Goal: Task Accomplishment & Management: Manage account settings

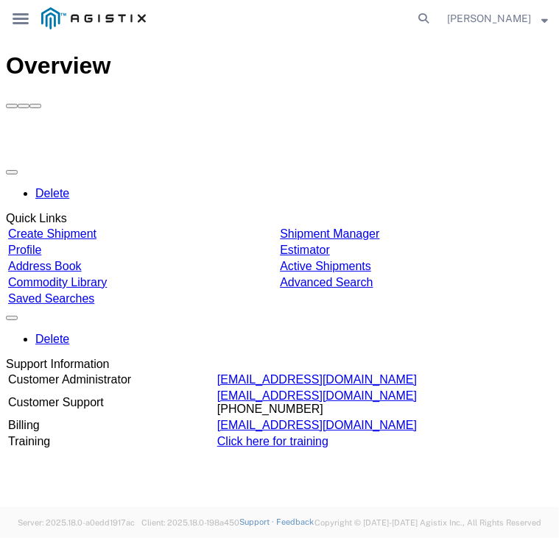
click at [335, 161] on div "Delete Quick Links Create Shipment Shipment Manager Profile Estimator Address B…" at bounding box center [279, 305] width 547 height 288
click at [18, 26] on div "main_menu Created with Sketch." at bounding box center [20, 18] width 41 height 37
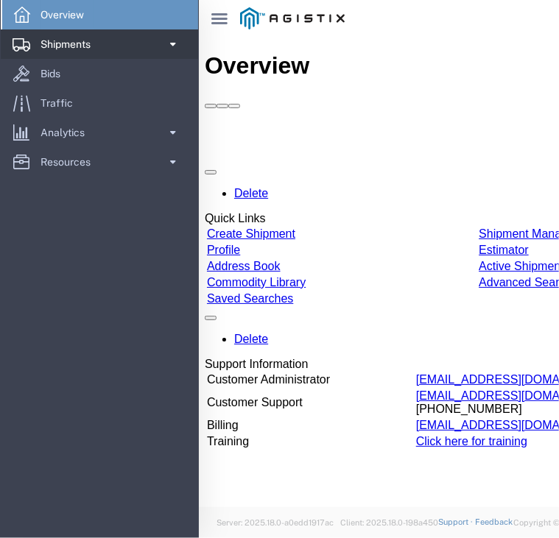
click at [77, 37] on span "Shipments" at bounding box center [70, 43] width 60 height 29
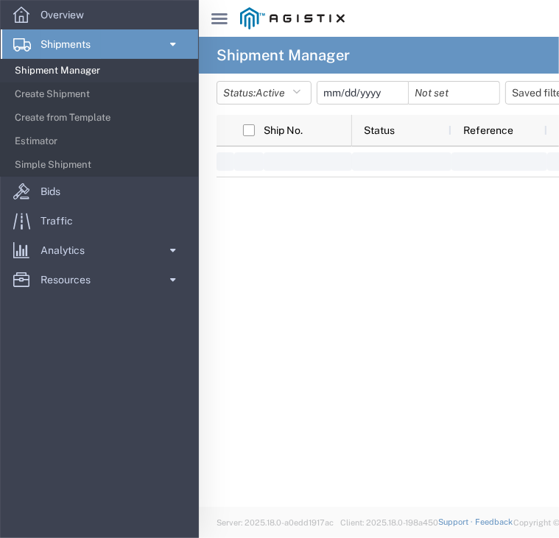
click at [85, 64] on span "Shipment Manager" at bounding box center [101, 70] width 173 height 29
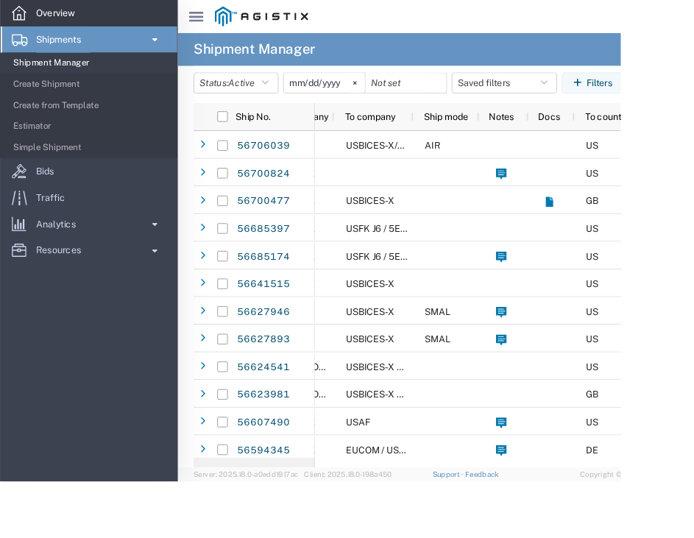
scroll to position [0, 360]
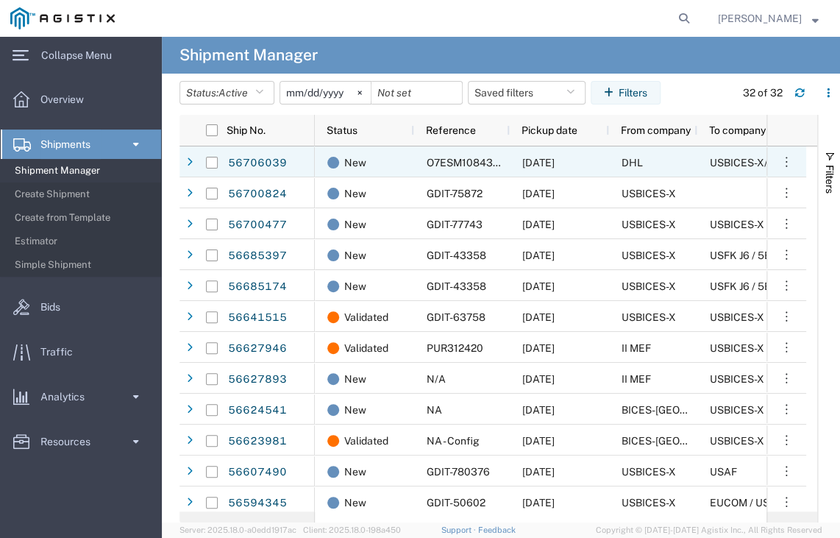
click at [467, 159] on span "O7ESM1084305," at bounding box center [468, 163] width 82 height 12
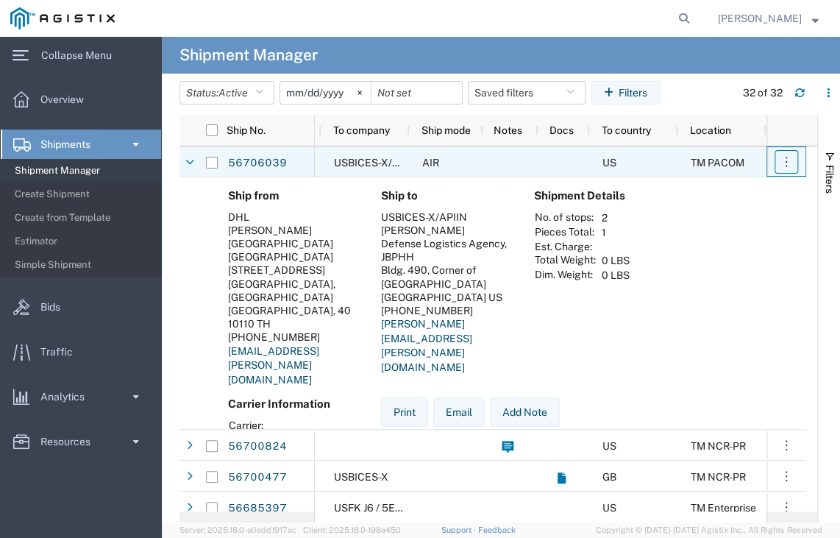
click at [558, 162] on icon "button" at bounding box center [786, 162] width 15 height 15
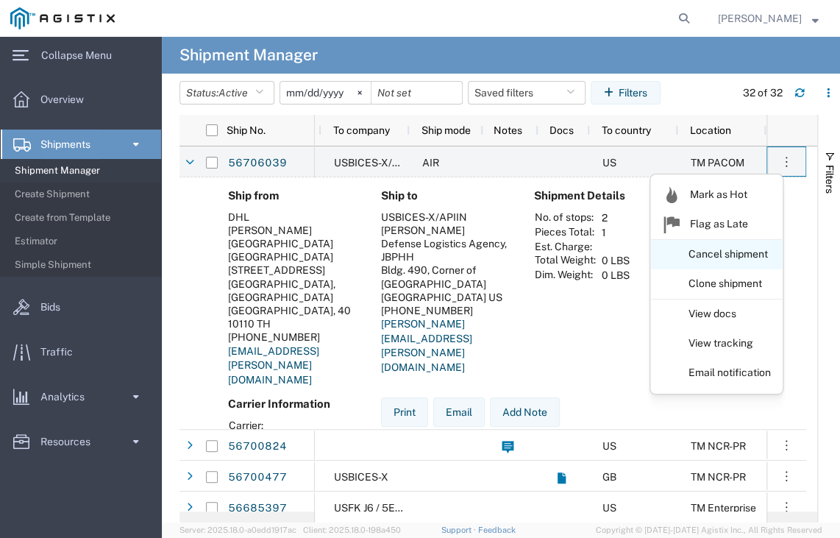
click at [558, 264] on link "Cancel shipment" at bounding box center [716, 254] width 131 height 26
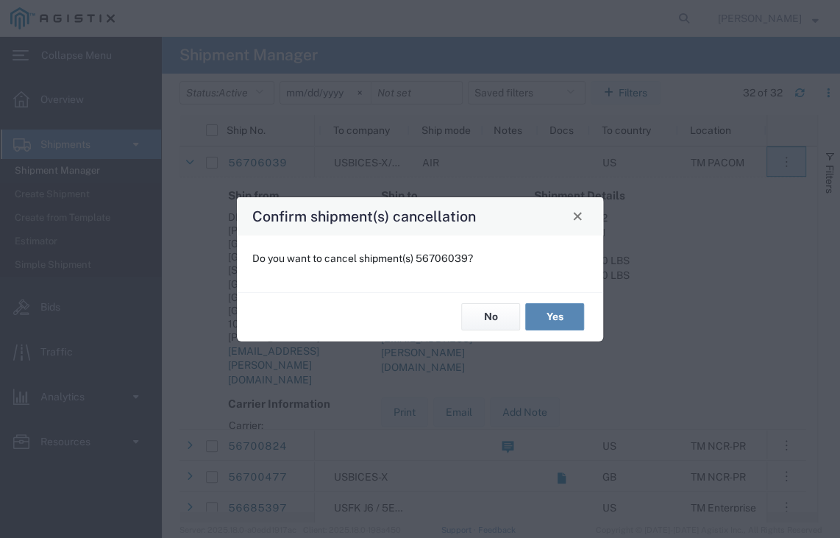
click at [548, 313] on button "Yes" at bounding box center [554, 316] width 59 height 27
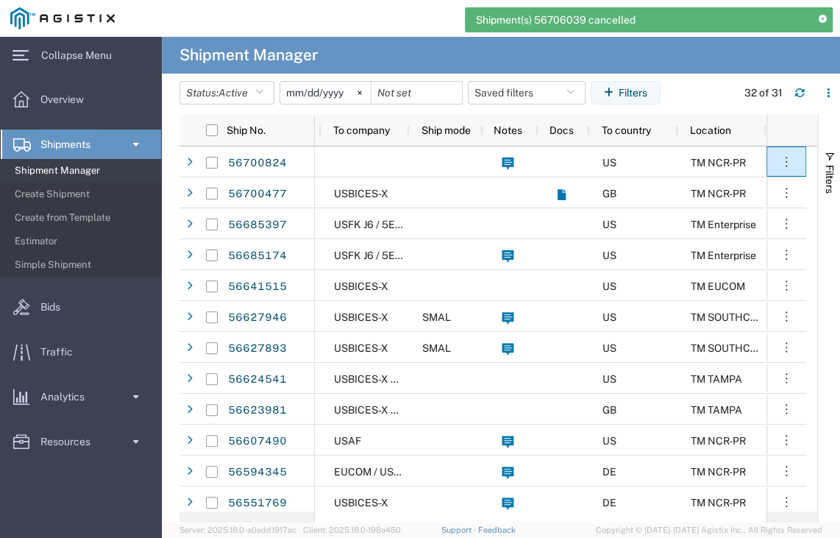
click at [558, 23] on div "Shipment(s) 56706039 cancelled" at bounding box center [649, 19] width 368 height 25
click at [558, 21] on icon at bounding box center [823, 19] width 8 height 8
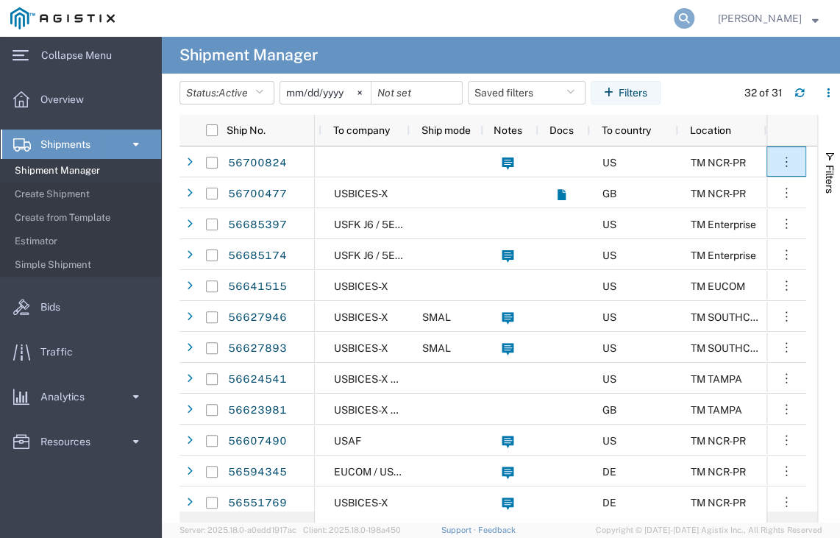
click at [558, 23] on icon at bounding box center [684, 18] width 21 height 21
click at [483, 16] on input "search" at bounding box center [450, 18] width 447 height 35
click at [558, 21] on icon at bounding box center [684, 18] width 21 height 21
click at [558, 21] on input "search" at bounding box center [450, 18] width 447 height 35
paste input "GDIT-72383"
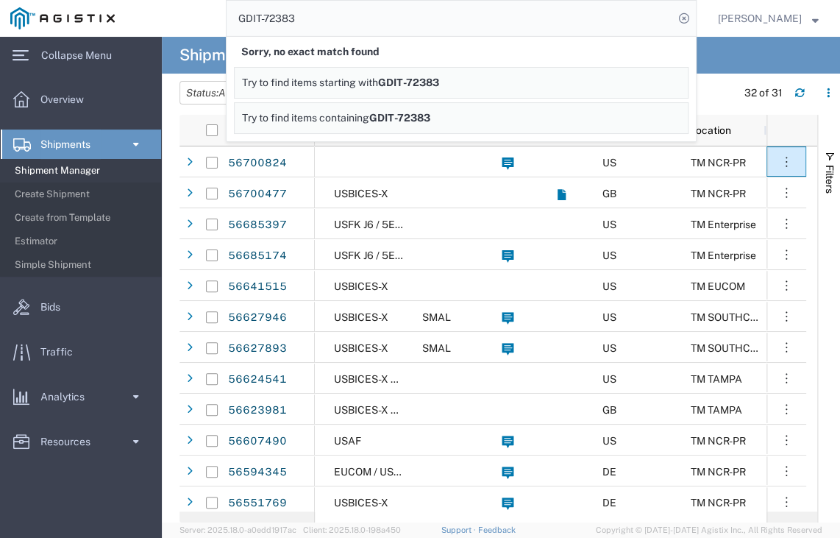
drag, startPoint x: 347, startPoint y: 15, endPoint x: 197, endPoint y: 14, distance: 150.1
click at [197, 14] on div "GDIT-72383 Sorry, no exact match found Try to find items starting with GDIT-723…" at bounding box center [411, 18] width 572 height 37
paste input "737"
drag, startPoint x: 339, startPoint y: 28, endPoint x: 68, endPoint y: 14, distance: 270.5
click at [95, 17] on nav "GDIT-72737 Sorry, no exact match found Try to find items starting with GDIT-727…" at bounding box center [425, 18] width 830 height 37
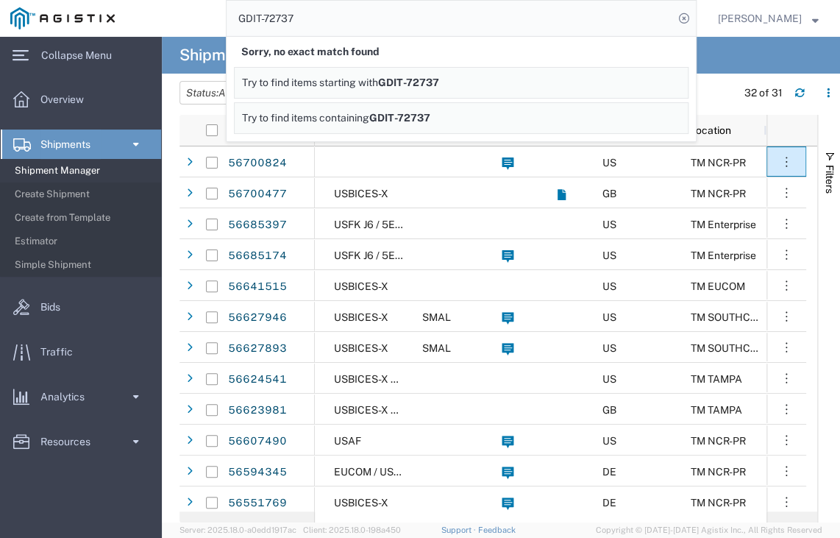
paste input "468"
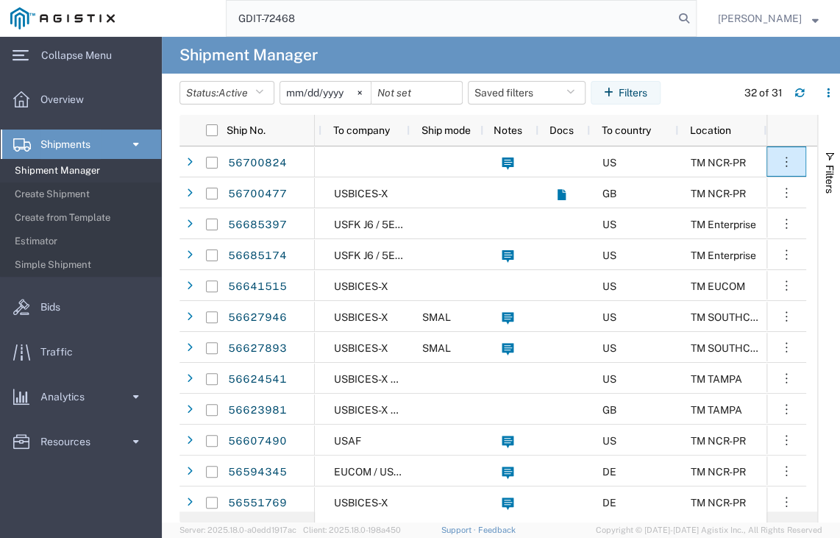
type input "GDIT-72468"
